Goal: Task Accomplishment & Management: Use online tool/utility

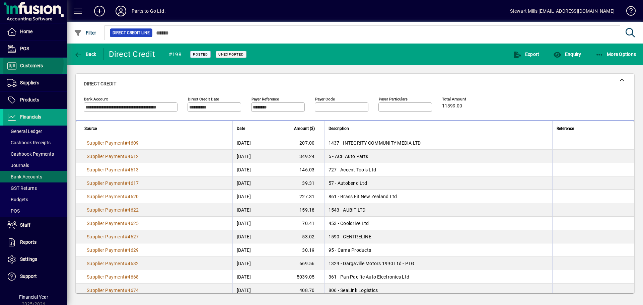
click at [29, 63] on span "Customers" at bounding box center [31, 65] width 23 height 5
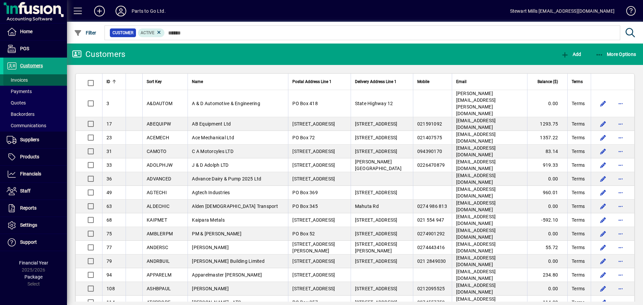
click at [21, 79] on span "Invoices" at bounding box center [17, 79] width 21 height 5
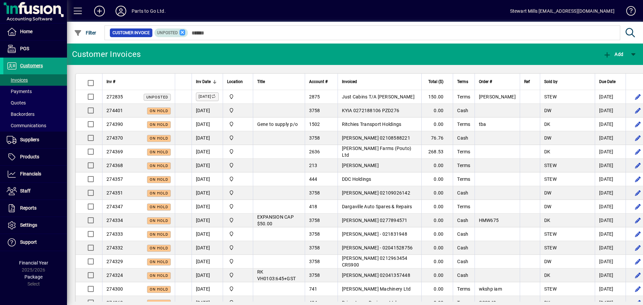
click at [181, 32] on icon at bounding box center [182, 32] width 6 height 6
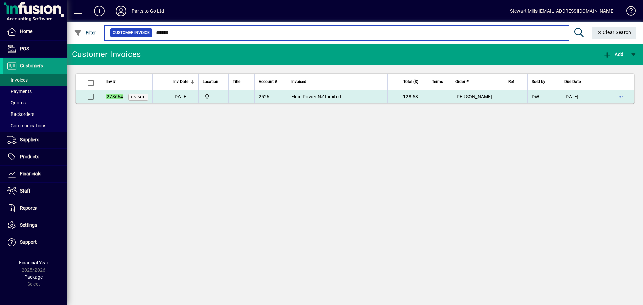
type input "******"
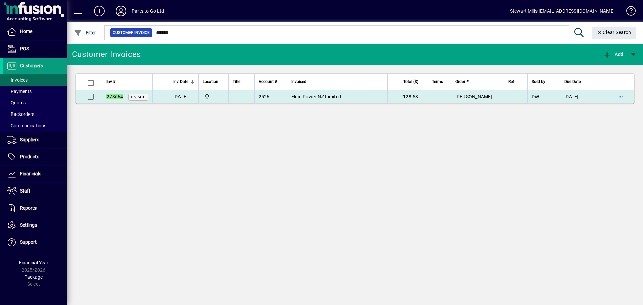
click at [190, 97] on td "[DATE]" at bounding box center [183, 96] width 29 height 13
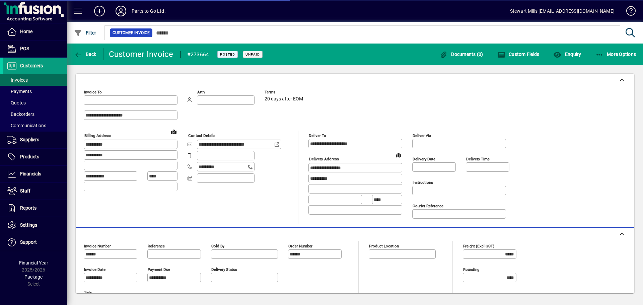
type input "**********"
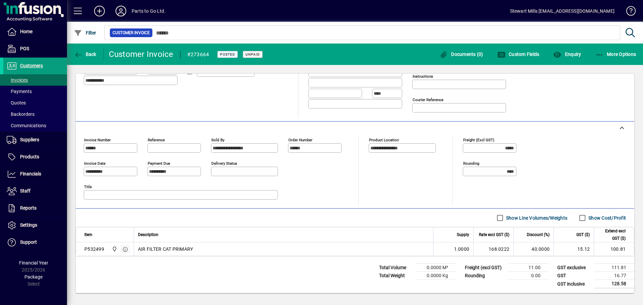
scroll to position [107, 0]
click at [22, 81] on span "Invoices" at bounding box center [17, 79] width 21 height 5
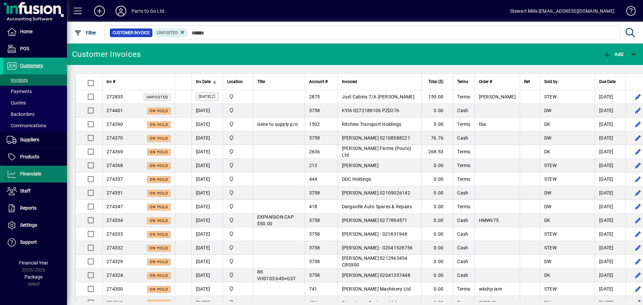
click at [19, 170] on span "Financials" at bounding box center [22, 174] width 38 height 8
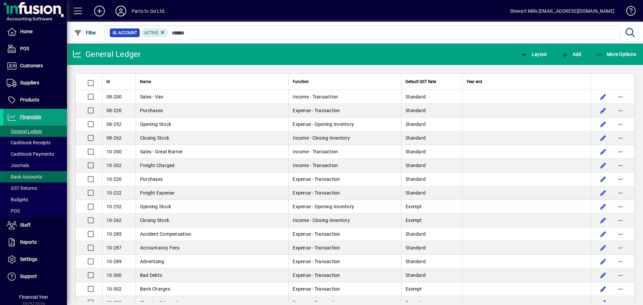
click at [29, 178] on span "Bank Accounts" at bounding box center [24, 176] width 35 height 5
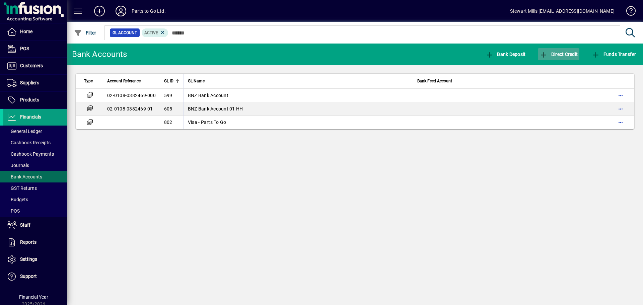
click at [558, 57] on span "button" at bounding box center [559, 54] width 42 height 16
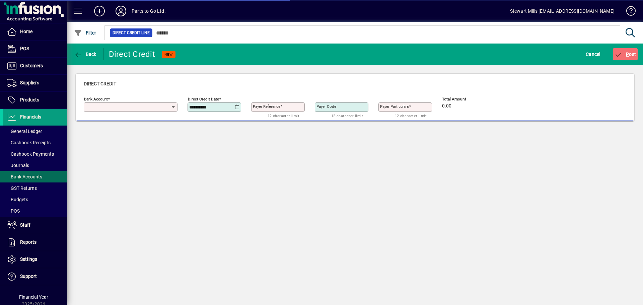
type input "**********"
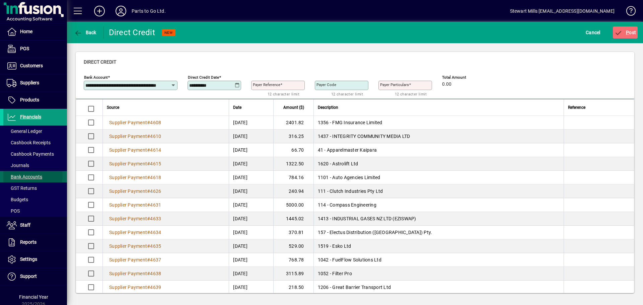
click at [31, 176] on span "Bank Accounts" at bounding box center [24, 176] width 35 height 5
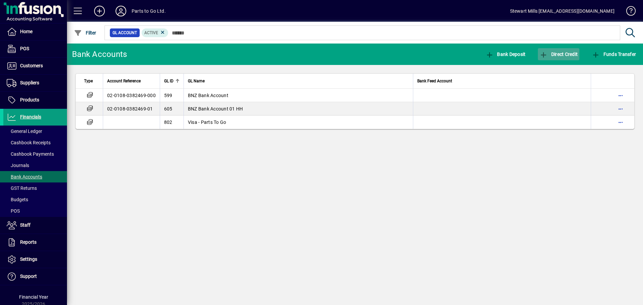
click at [545, 55] on icon "button" at bounding box center [543, 55] width 8 height 7
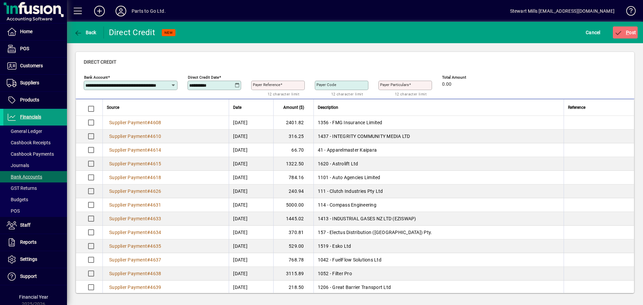
click at [269, 86] on mat-label "Payer Reference" at bounding box center [266, 84] width 27 height 5
click at [269, 86] on input "Payer Reference" at bounding box center [279, 85] width 52 height 5
type input "********"
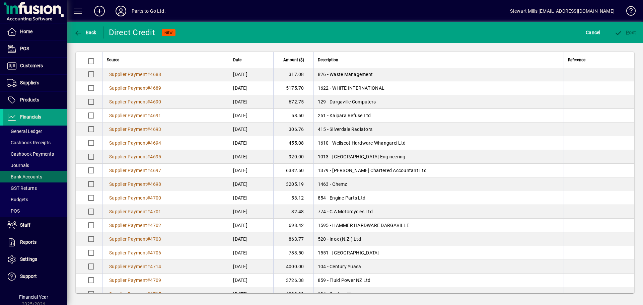
scroll to position [812, 0]
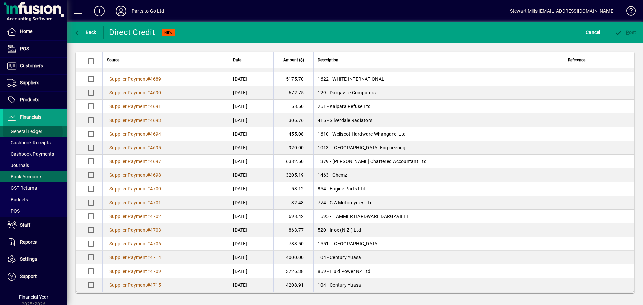
click at [28, 132] on span "General Ledger" at bounding box center [24, 131] width 35 height 5
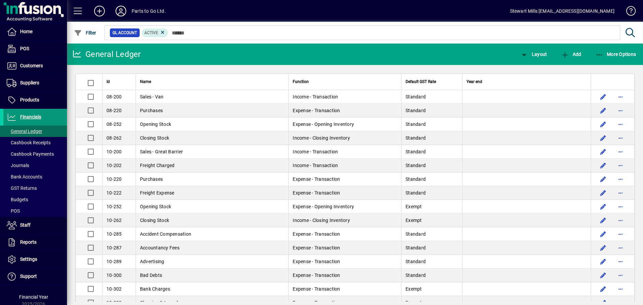
click at [30, 116] on span "Financials" at bounding box center [30, 116] width 21 height 5
click at [34, 102] on span "Products" at bounding box center [29, 99] width 19 height 5
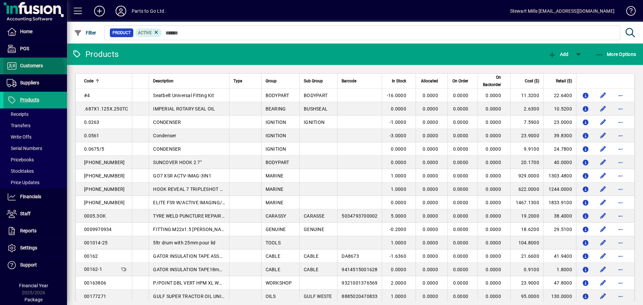
click at [30, 72] on span at bounding box center [35, 66] width 64 height 16
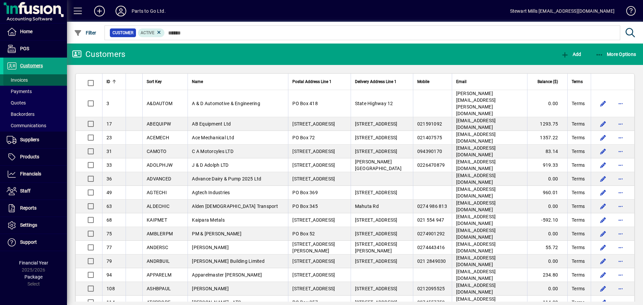
click at [28, 79] on span at bounding box center [35, 80] width 64 height 16
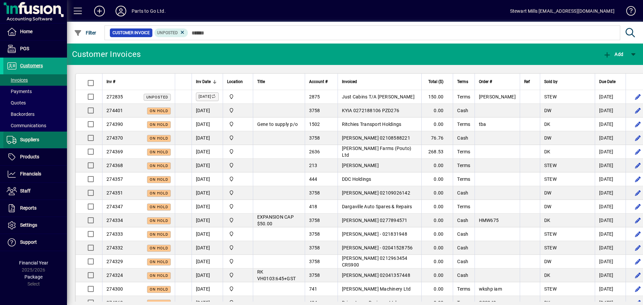
click at [30, 142] on span "Suppliers" at bounding box center [29, 139] width 19 height 5
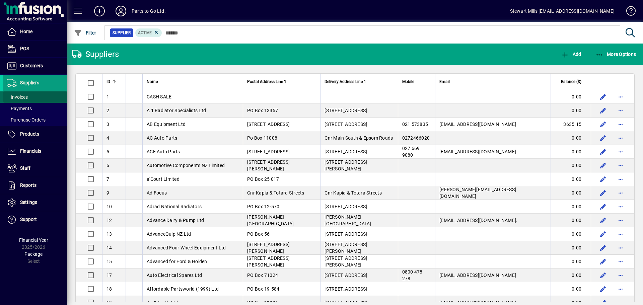
click at [29, 94] on span at bounding box center [35, 97] width 64 height 16
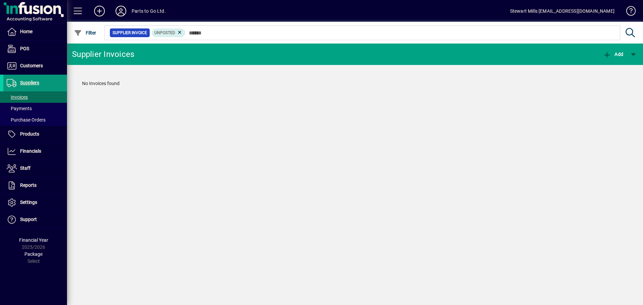
click at [24, 82] on span "Suppliers" at bounding box center [29, 82] width 19 height 5
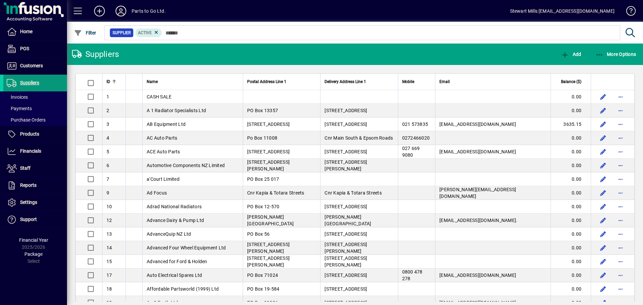
click at [28, 84] on span "Suppliers" at bounding box center [29, 82] width 19 height 5
click at [29, 153] on span "Financials" at bounding box center [30, 150] width 21 height 5
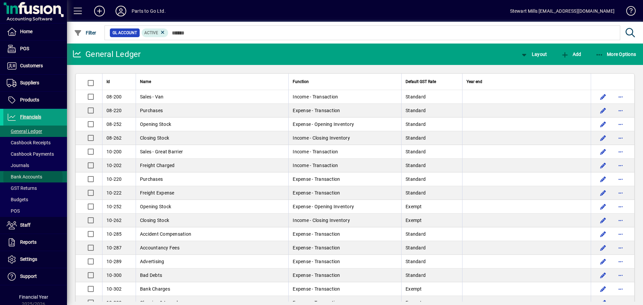
click at [31, 177] on span "Bank Accounts" at bounding box center [24, 176] width 35 height 5
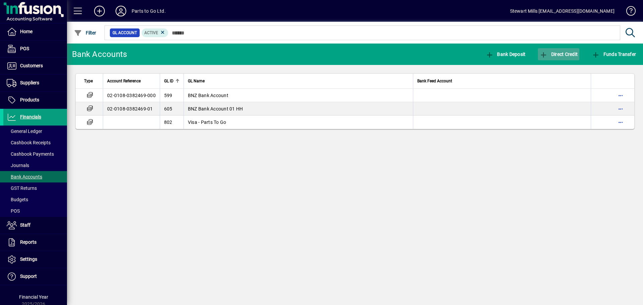
click at [545, 54] on icon "button" at bounding box center [543, 55] width 8 height 7
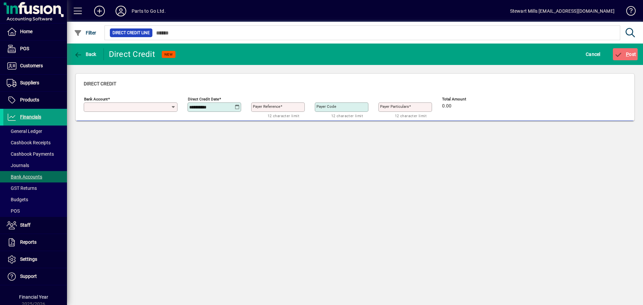
type input "**********"
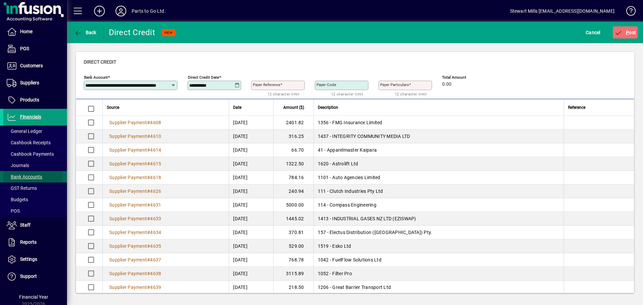
click at [26, 177] on span "Bank Accounts" at bounding box center [24, 176] width 35 height 5
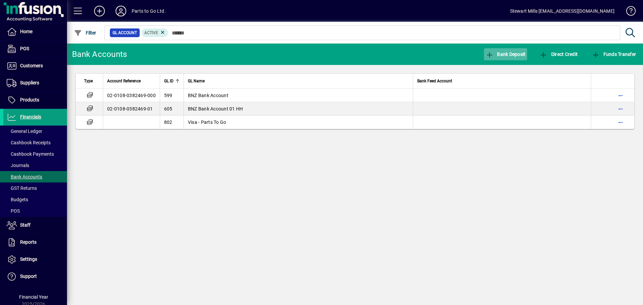
click at [499, 54] on span "Bank Deposit" at bounding box center [505, 54] width 40 height 5
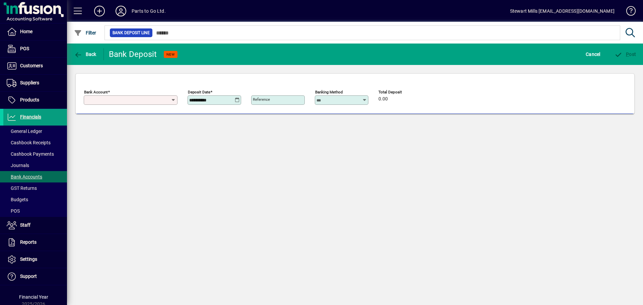
type input "**********"
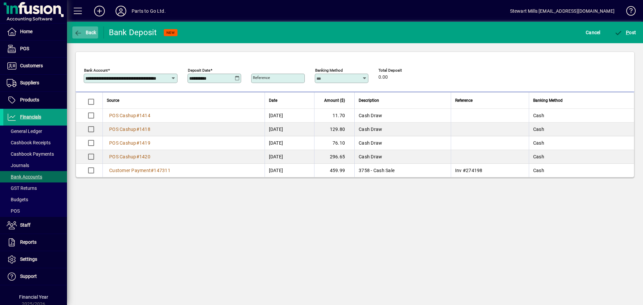
click at [82, 34] on icon "button" at bounding box center [78, 33] width 8 height 7
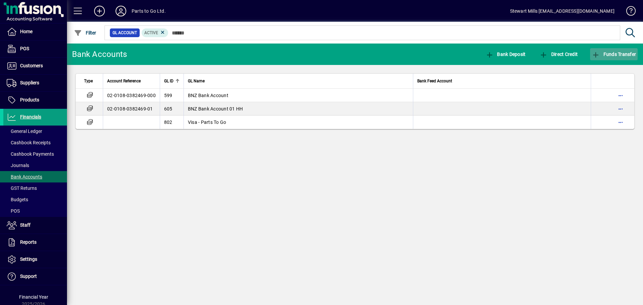
click at [611, 49] on span "button" at bounding box center [614, 54] width 48 height 16
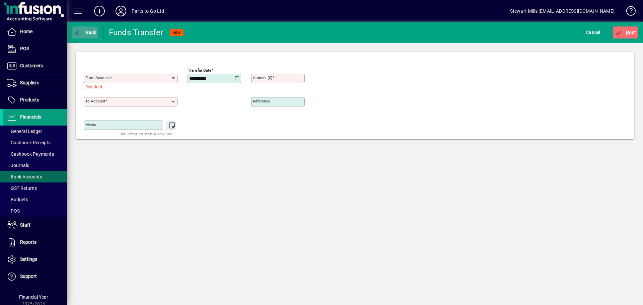
click at [89, 30] on span "Back" at bounding box center [85, 32] width 22 height 5
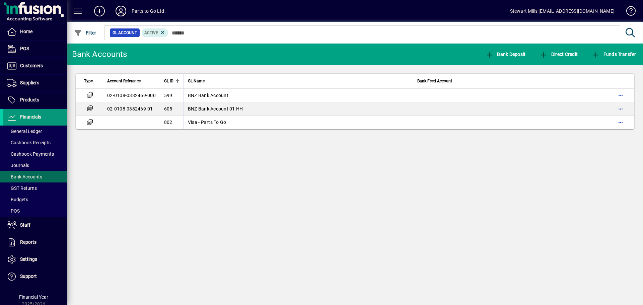
click at [19, 115] on span "Financials" at bounding box center [22, 117] width 38 height 8
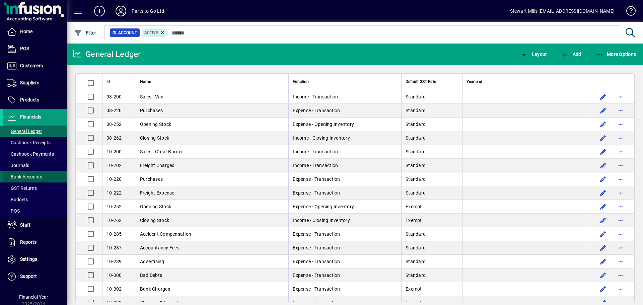
click at [34, 175] on span "Bank Accounts" at bounding box center [24, 176] width 35 height 5
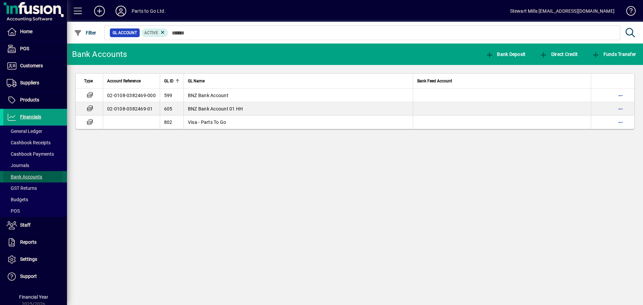
click at [30, 176] on span "Bank Accounts" at bounding box center [24, 176] width 35 height 5
click at [545, 54] on icon "button" at bounding box center [543, 55] width 8 height 7
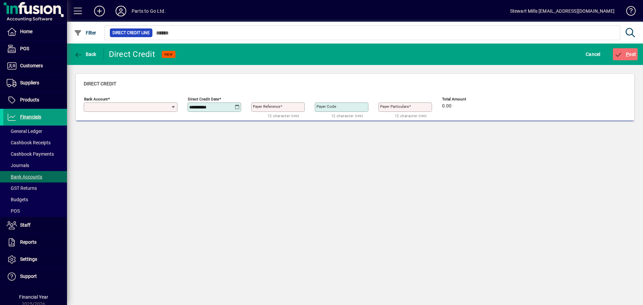
type input "**********"
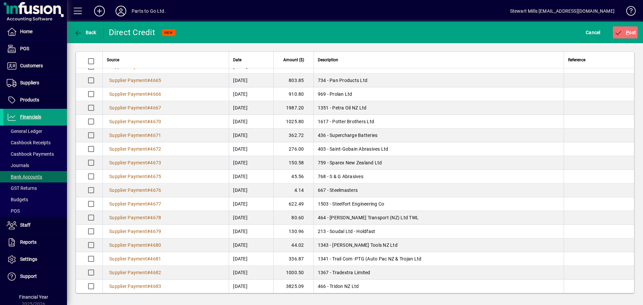
scroll to position [511, 0]
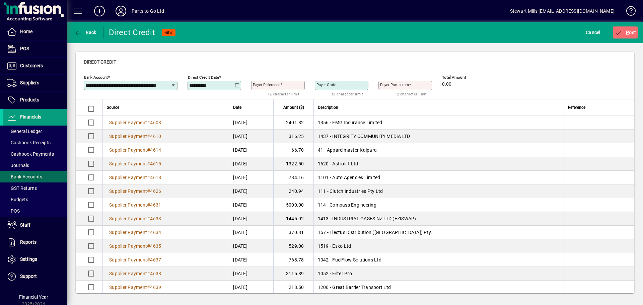
scroll to position [511, 0]
